Goal: Browse casually

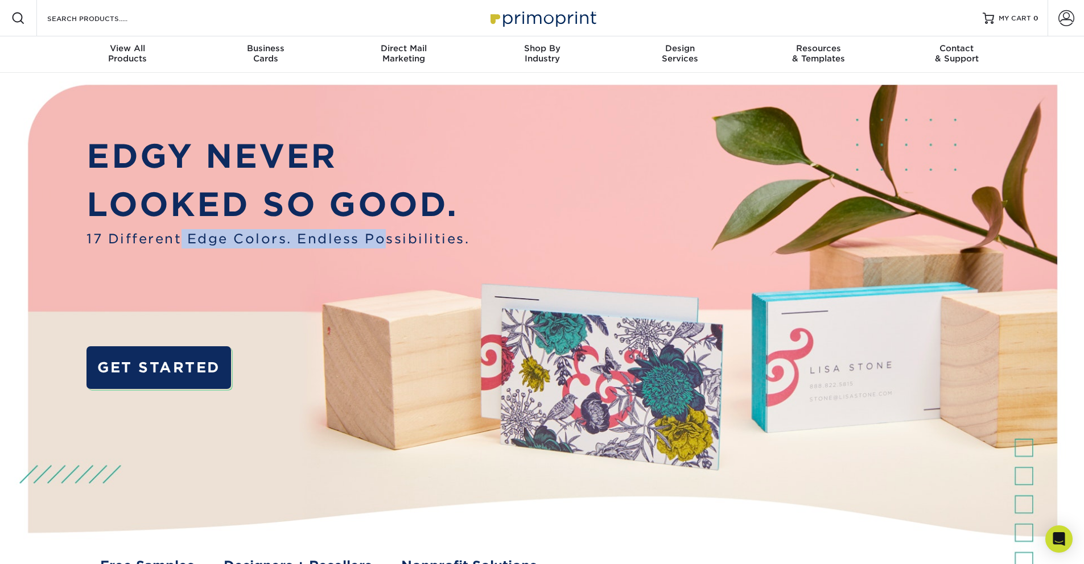
drag, startPoint x: 183, startPoint y: 233, endPoint x: 403, endPoint y: 251, distance: 220.4
click at [403, 251] on div "EDGY NEVER LOOKED SO GOOD. 17 Different Edge Colors. Endless Possibilities. GET…" at bounding box center [277, 273] width 383 height 283
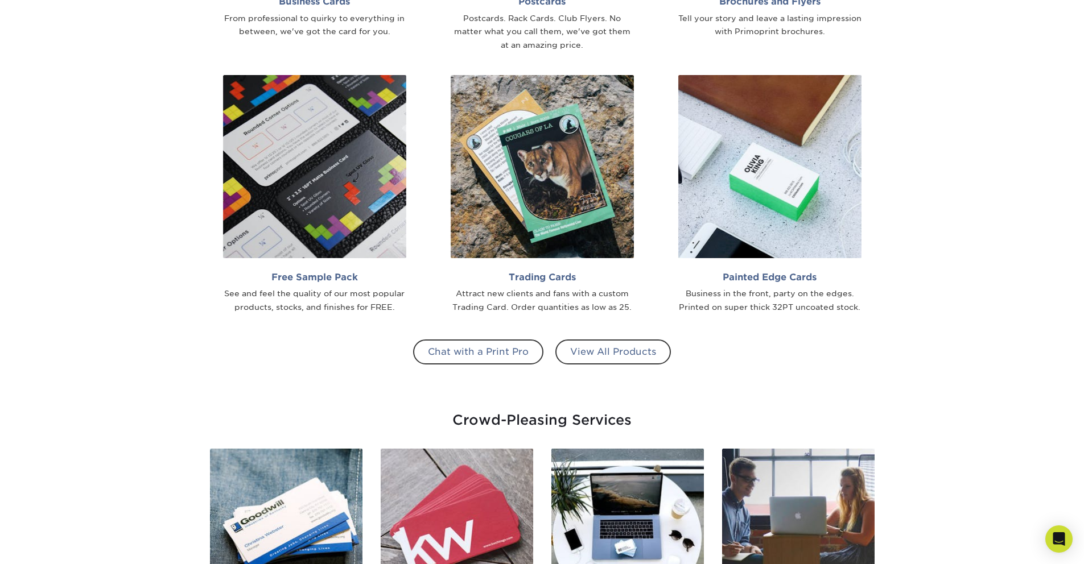
scroll to position [1181, 0]
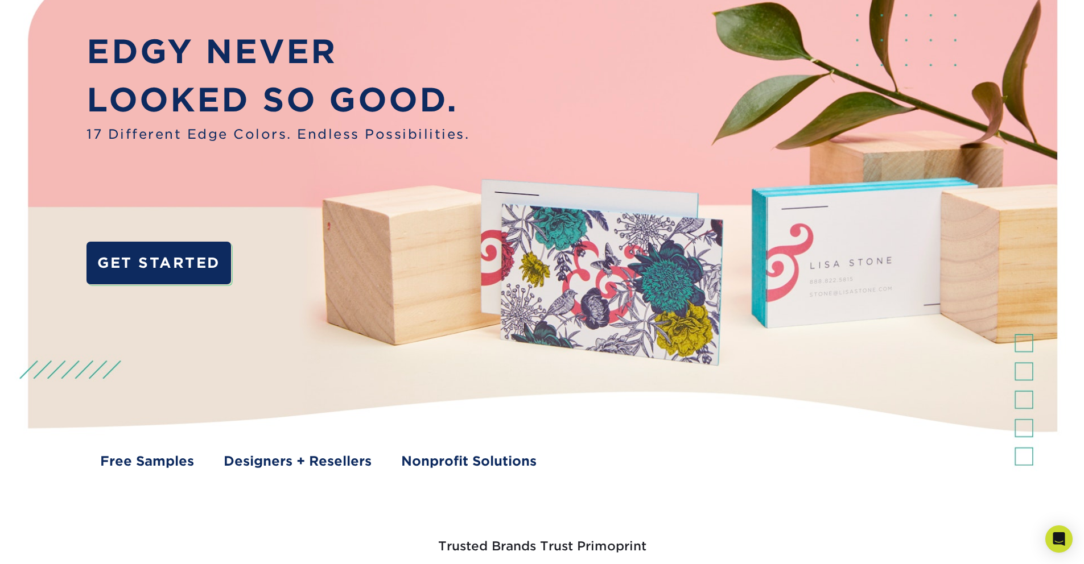
scroll to position [0, 0]
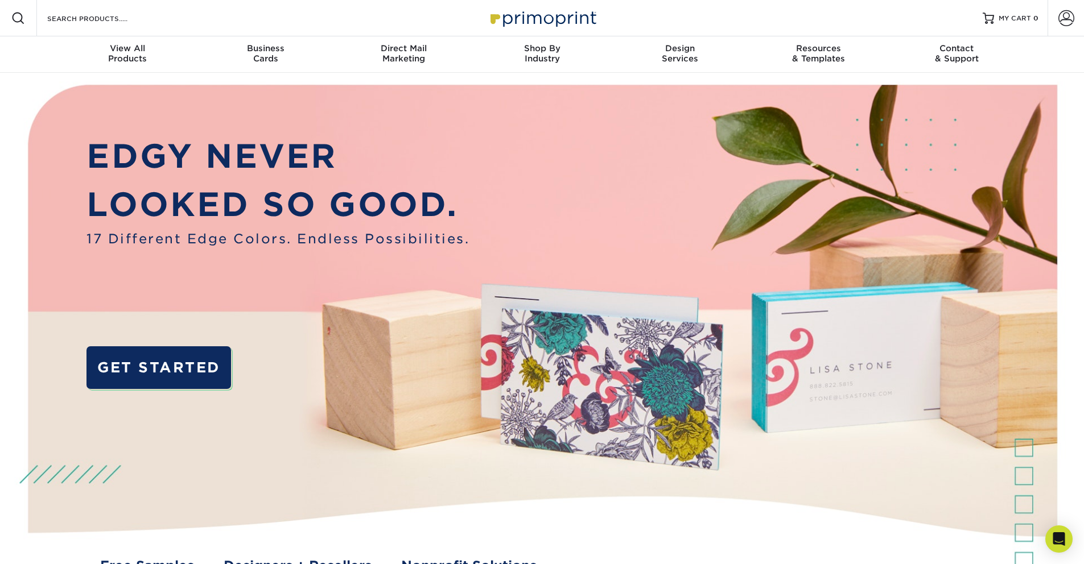
click at [1072, 265] on img at bounding box center [542, 341] width 1073 height 537
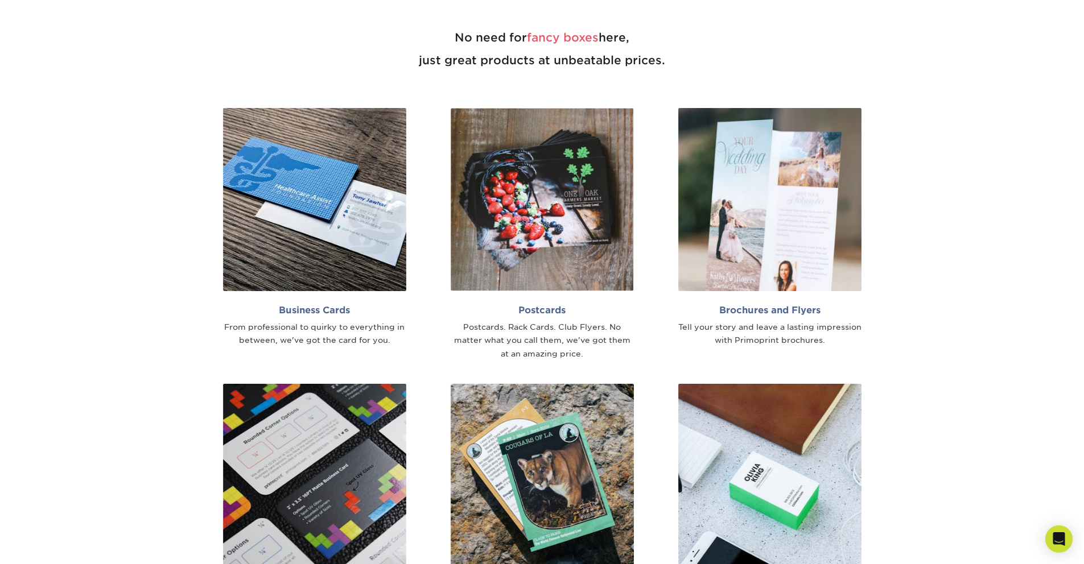
scroll to position [497, 0]
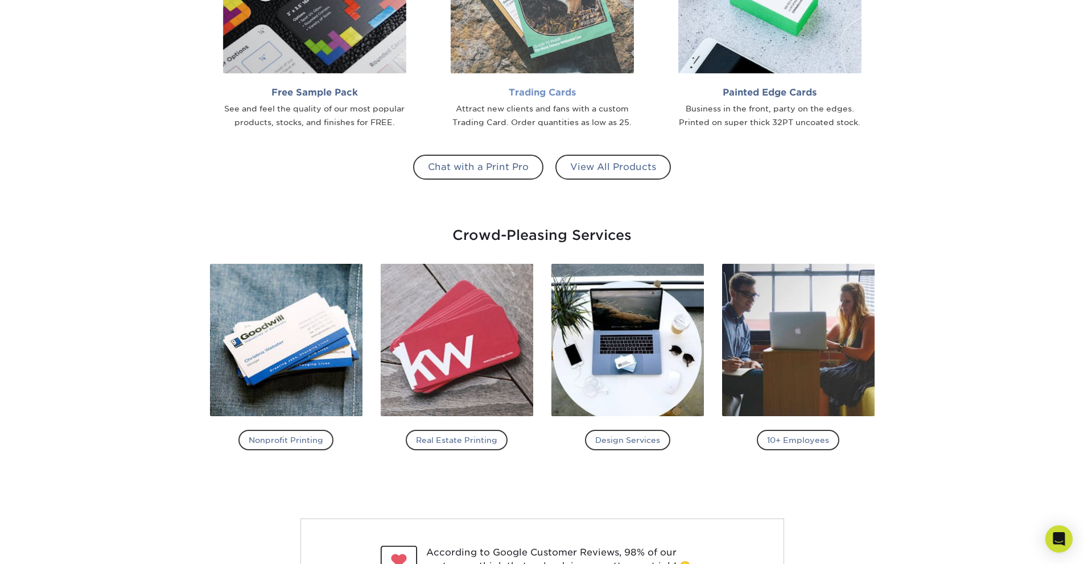
scroll to position [1346, 0]
